Goal: Check status: Check status

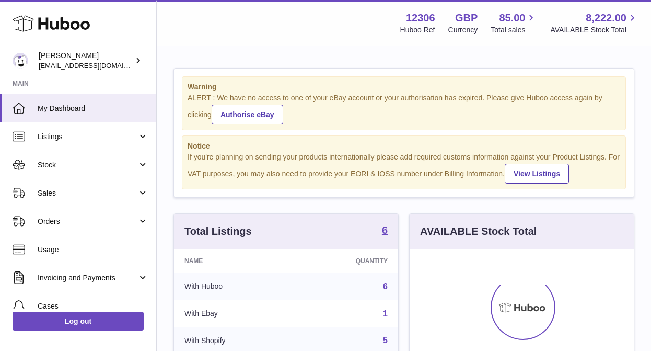
scroll to position [163, 224]
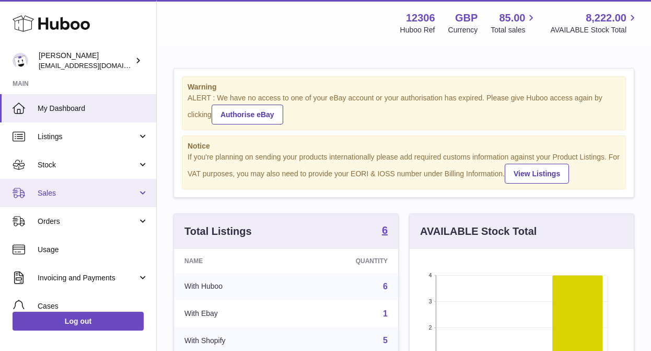
click at [49, 192] on span "Sales" at bounding box center [88, 193] width 100 height 10
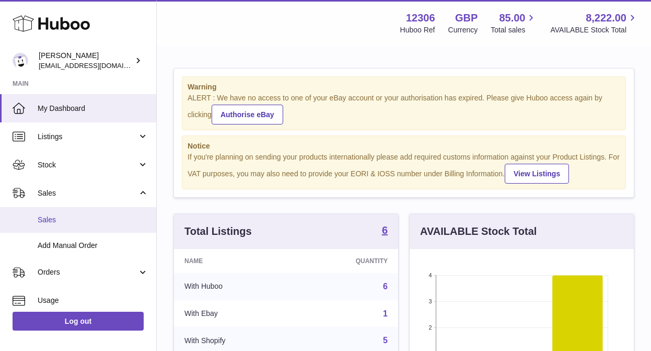
click at [49, 217] on span "Sales" at bounding box center [93, 220] width 111 height 10
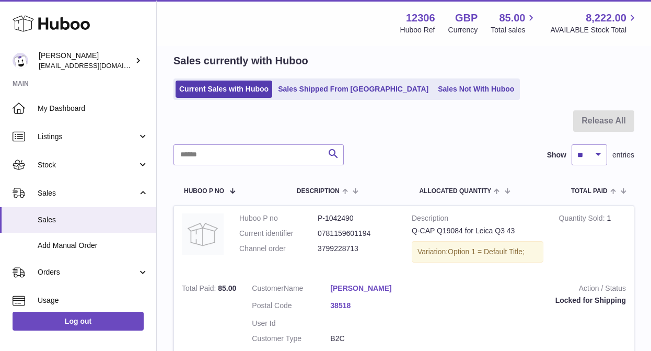
scroll to position [45, 0]
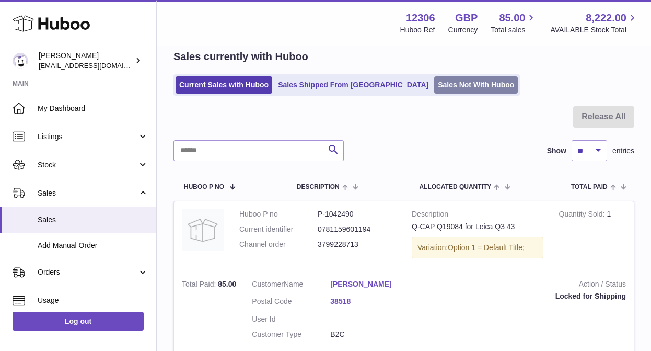
click at [434, 88] on link "Sales Not With Huboo" at bounding box center [476, 84] width 84 height 17
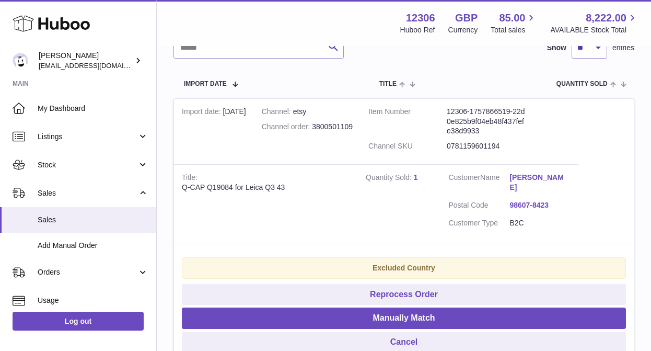
scroll to position [230, 0]
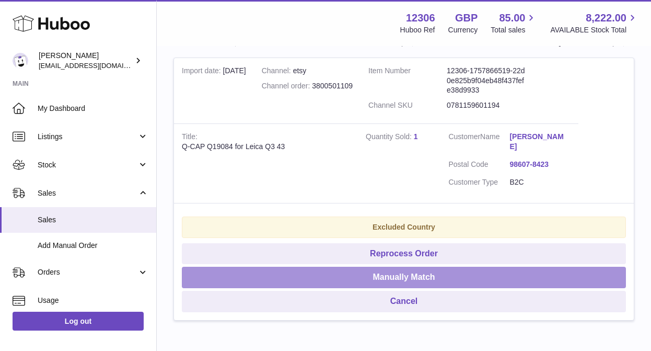
click at [448, 276] on button "Manually Match" at bounding box center [404, 276] width 444 height 21
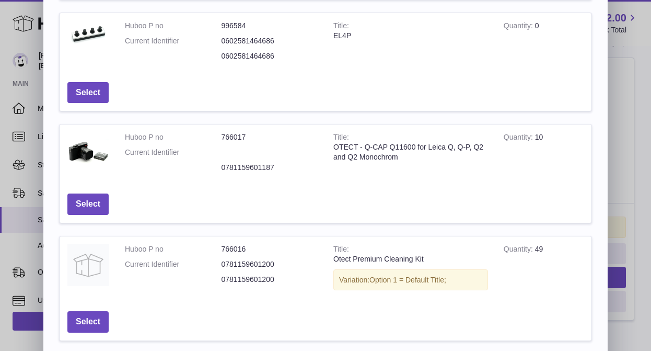
scroll to position [190, 0]
click at [86, 201] on button "Select" at bounding box center [87, 204] width 41 height 21
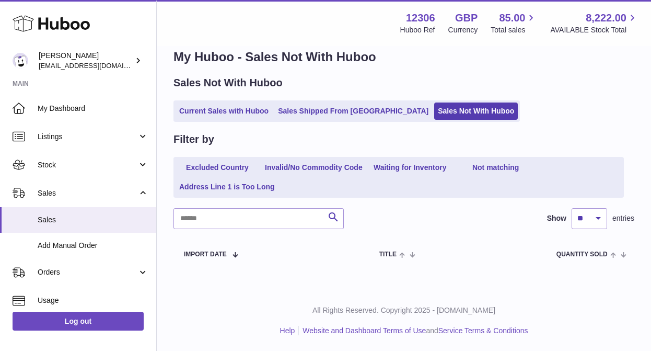
scroll to position [19, 0]
click at [221, 120] on ul "Current Sales with Huboo Sales Shipped From Huboo Sales Not With Huboo" at bounding box center [346, 110] width 346 height 21
click at [219, 112] on link "Current Sales with Huboo" at bounding box center [224, 110] width 97 height 17
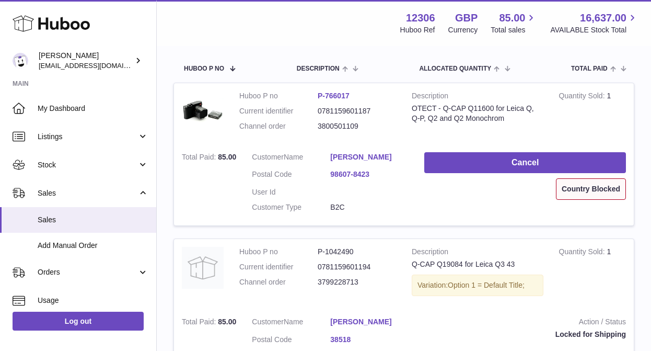
scroll to position [165, 0]
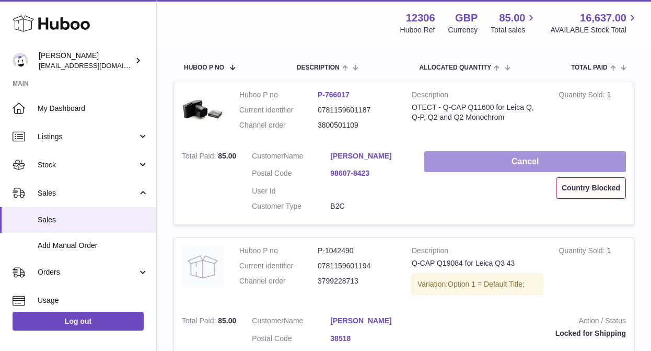
click at [489, 161] on button "Cancel" at bounding box center [525, 161] width 202 height 21
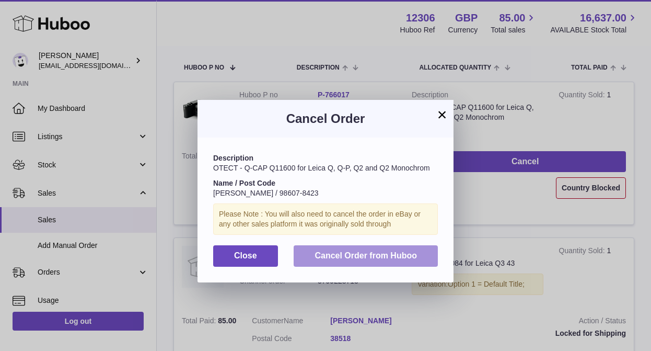
click at [371, 254] on span "Cancel Order from Huboo" at bounding box center [365, 255] width 102 height 9
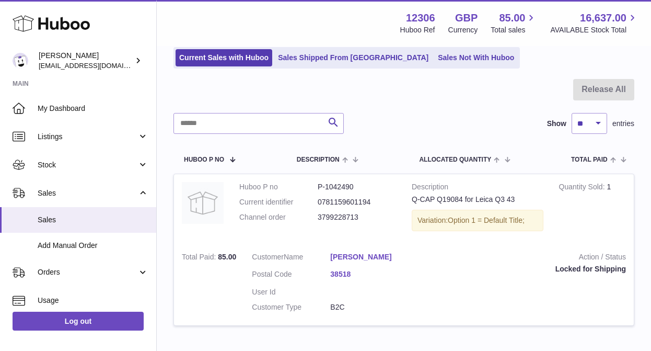
scroll to position [72, 0]
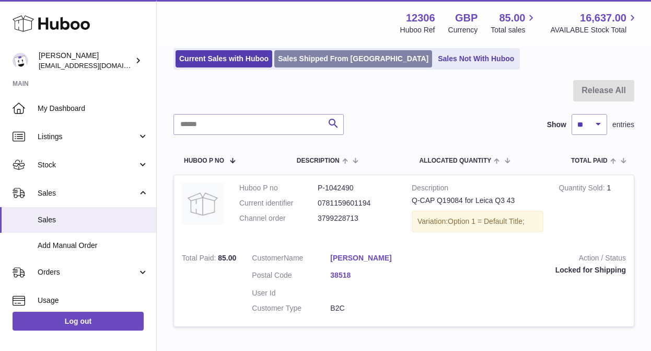
click at [325, 51] on link "Sales Shipped From [GEOGRAPHIC_DATA]" at bounding box center [353, 58] width 158 height 17
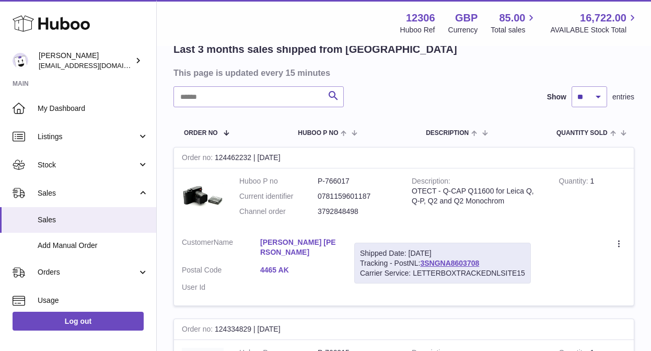
scroll to position [32, 0]
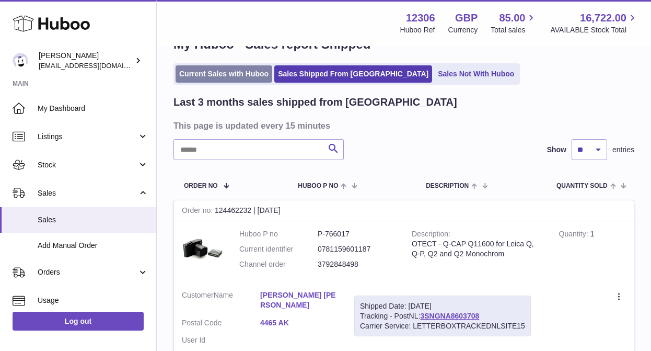
click at [235, 69] on link "Current Sales with Huboo" at bounding box center [224, 73] width 97 height 17
